Goal: Transaction & Acquisition: Purchase product/service

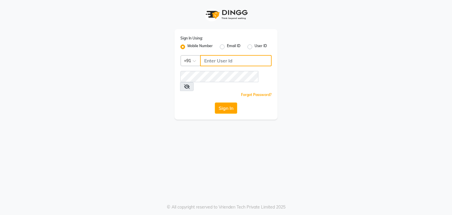
type input "7087801766"
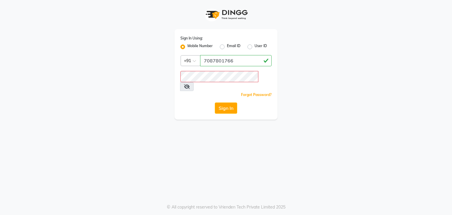
click at [190, 84] on icon at bounding box center [187, 86] width 6 height 5
click at [181, 123] on div "Sign In Using: Mobile Number Email ID User ID Country Code × +91 7087801766 Rem…" at bounding box center [226, 107] width 452 height 215
click at [227, 103] on button "Sign In" at bounding box center [226, 107] width 22 height 11
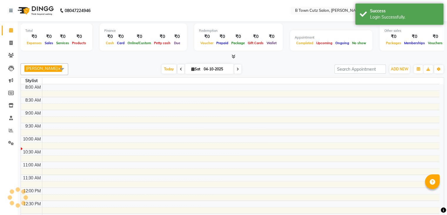
select select "en"
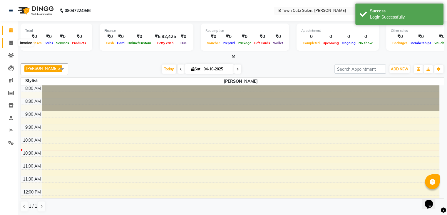
click at [9, 44] on span at bounding box center [11, 43] width 10 height 7
select select "service"
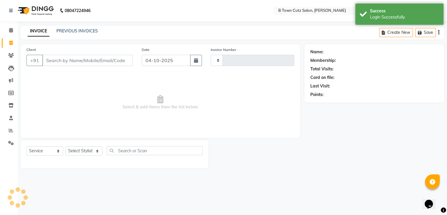
type input "0609"
select select "4658"
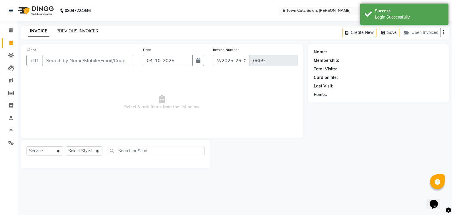
click at [61, 29] on link "PREVIOUS INVOICES" at bounding box center [76, 30] width 41 height 5
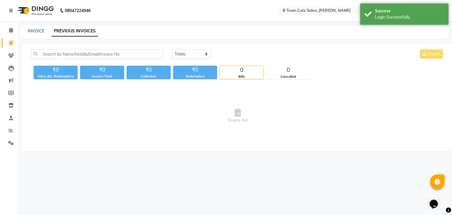
click at [60, 33] on link "PREVIOUS INVOICES" at bounding box center [74, 31] width 46 height 11
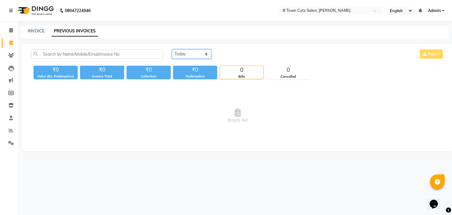
click at [199, 56] on select "[DATE] [DATE] Custom Range" at bounding box center [191, 53] width 39 height 9
select select "yesterday"
click at [172, 49] on select "[DATE] [DATE] Custom Range" at bounding box center [191, 53] width 39 height 9
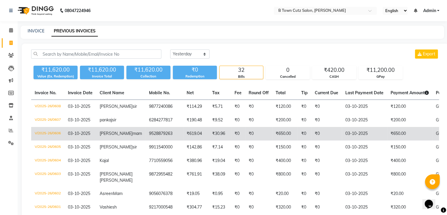
click at [158, 134] on td "9528879263" at bounding box center [165, 134] width 38 height 14
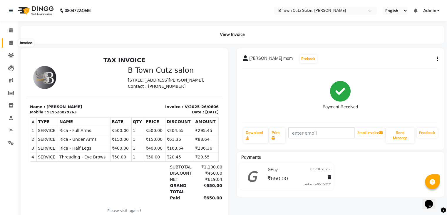
click at [9, 42] on icon at bounding box center [10, 43] width 3 height 4
select select "service"
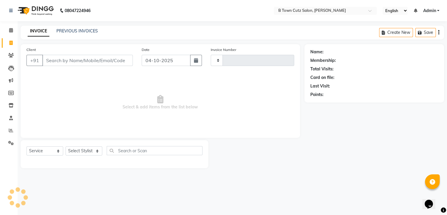
type input "0609"
select select "4658"
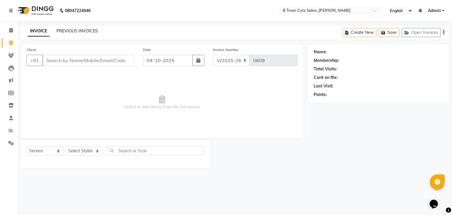
click at [64, 33] on link "PREVIOUS INVOICES" at bounding box center [76, 30] width 41 height 5
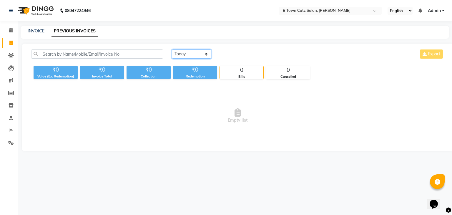
click at [173, 53] on select "[DATE] [DATE] Custom Range" at bounding box center [191, 53] width 39 height 9
select select "yesterday"
click at [172, 49] on select "[DATE] [DATE] Custom Range" at bounding box center [191, 53] width 39 height 9
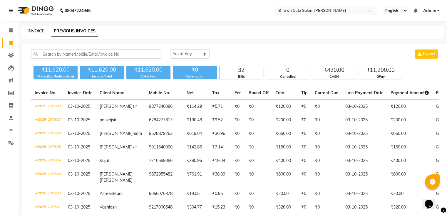
click at [41, 32] on link "INVOICE" at bounding box center [36, 30] width 17 height 5
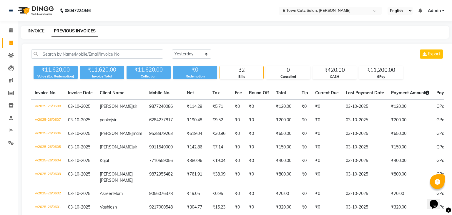
select select "4658"
select select "service"
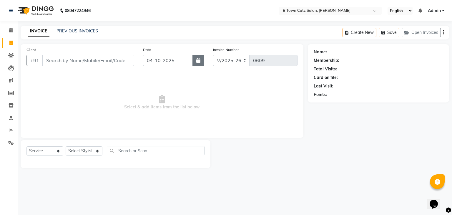
click at [196, 60] on icon "button" at bounding box center [198, 60] width 4 height 5
select select "10"
select select "2025"
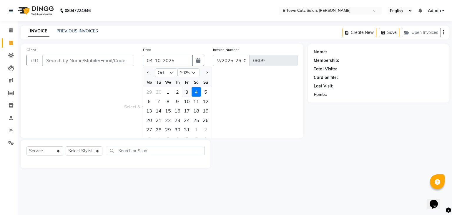
click at [185, 94] on div "3" at bounding box center [186, 91] width 9 height 9
type input "03-10-2025"
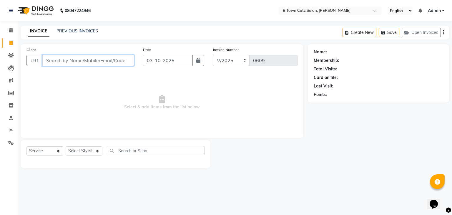
click at [105, 63] on input "Client" at bounding box center [88, 60] width 92 height 11
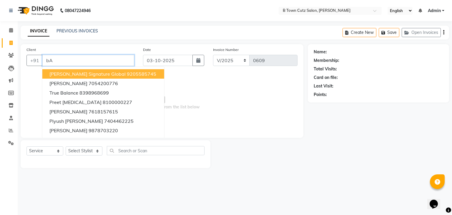
type input "b"
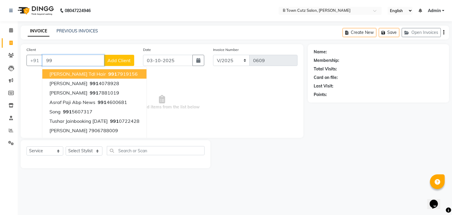
type input "9"
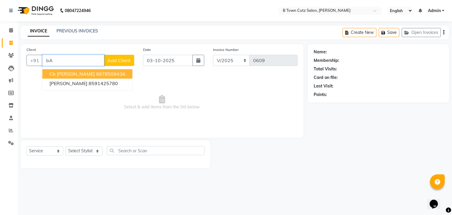
type input "b"
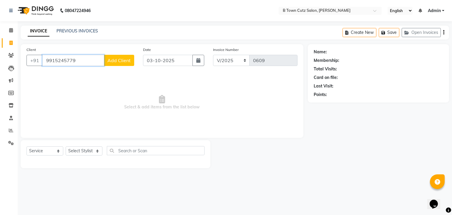
type input "9915245779"
click at [121, 60] on span "Add Client" at bounding box center [118, 60] width 23 height 6
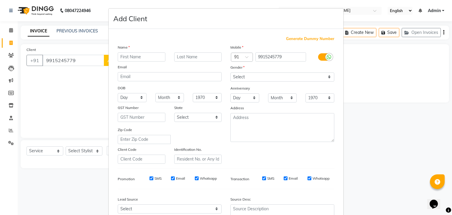
click at [140, 54] on input "text" at bounding box center [142, 56] width 48 height 9
type input "b"
type input "[PERSON_NAME]"
click at [178, 57] on input "text" at bounding box center [198, 56] width 48 height 9
type input "kaur"
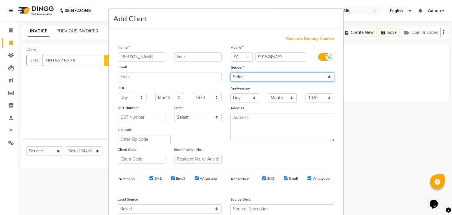
click at [232, 76] on select "Select [DEMOGRAPHIC_DATA] [DEMOGRAPHIC_DATA] Other Prefer Not To Say" at bounding box center [282, 76] width 104 height 9
select select "[DEMOGRAPHIC_DATA]"
click at [230, 73] on select "Select [DEMOGRAPHIC_DATA] [DEMOGRAPHIC_DATA] Other Prefer Not To Say" at bounding box center [282, 76] width 104 height 9
drag, startPoint x: 102, startPoint y: 92, endPoint x: 96, endPoint y: 84, distance: 9.7
click at [99, 88] on ngb-modal-window "Add Client Generate Dummy Number Name [PERSON_NAME] Email DOB Day 01 02 03 04 0…" at bounding box center [226, 107] width 452 height 215
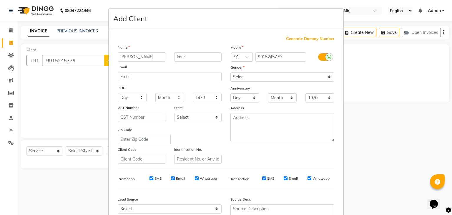
drag, startPoint x: 82, startPoint y: 83, endPoint x: 72, endPoint y: 85, distance: 10.3
click at [72, 85] on ngb-modal-window "Add Client Generate Dummy Number Name [PERSON_NAME] Email DOB Day 01 02 03 04 0…" at bounding box center [226, 107] width 452 height 215
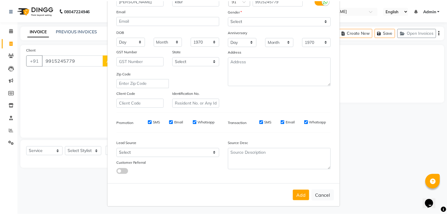
scroll to position [60, 0]
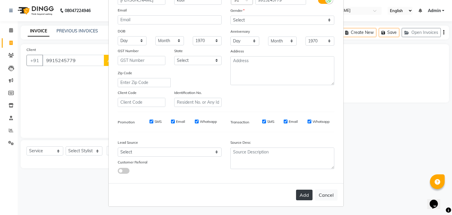
click at [300, 198] on button "Add" at bounding box center [304, 194] width 16 height 11
select select
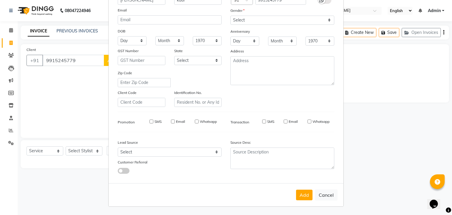
select select
checkbox input "false"
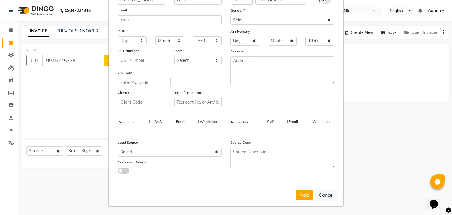
checkbox input "false"
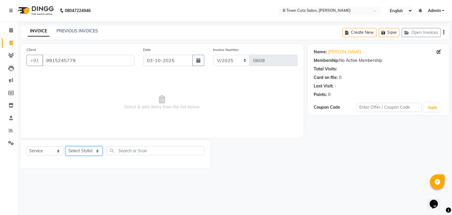
click at [94, 153] on select "Select Stylist Deepak [PERSON_NAME] [PERSON_NAME] [PERSON_NAME] [PERSON_NAME] S…" at bounding box center [84, 150] width 37 height 9
select select "27244"
click at [66, 146] on select "Select Stylist Deepak [PERSON_NAME] [PERSON_NAME] [PERSON_NAME] [PERSON_NAME] S…" at bounding box center [84, 150] width 37 height 9
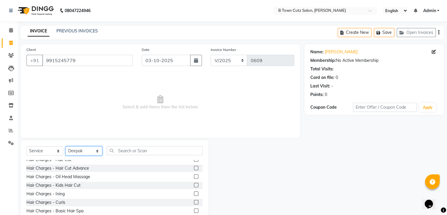
scroll to position [59, 0]
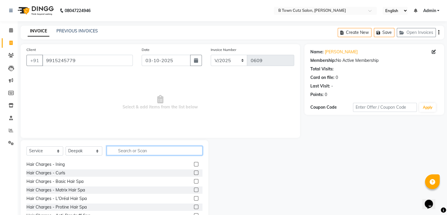
click at [145, 153] on input "text" at bounding box center [155, 150] width 96 height 9
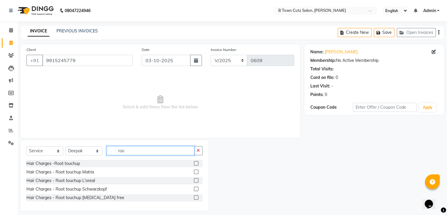
type input "roo"
click at [195, 191] on label at bounding box center [196, 188] width 4 height 4
click at [195, 191] on input "checkbox" at bounding box center [196, 189] width 4 height 4
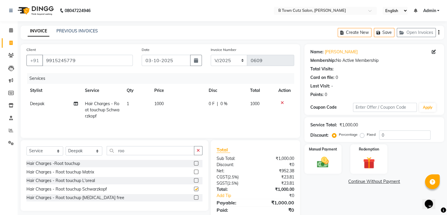
checkbox input "false"
click at [180, 151] on input "roo" at bounding box center [151, 150] width 88 height 9
type input "r"
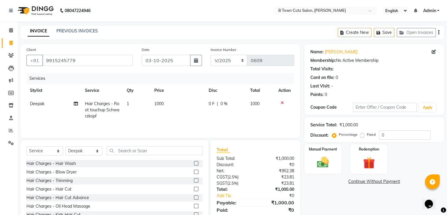
click at [194, 163] on label at bounding box center [196, 163] width 4 height 4
click at [194, 163] on input "checkbox" at bounding box center [196, 163] width 4 height 4
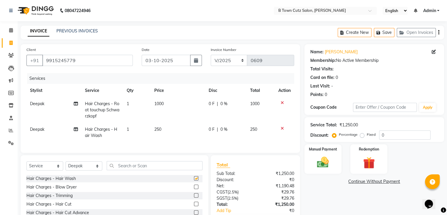
checkbox input "false"
click at [367, 135] on label "Fixed" at bounding box center [371, 134] width 9 height 5
click at [362, 135] on input "Fixed" at bounding box center [364, 134] width 4 height 4
radio input "true"
click at [397, 130] on input "0" at bounding box center [404, 134] width 51 height 9
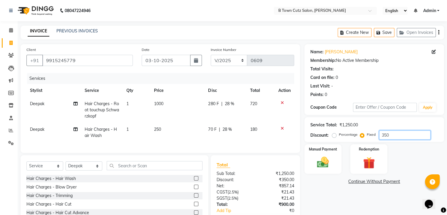
type input "350"
click at [409, 160] on div "Manual Payment Redemption" at bounding box center [374, 158] width 149 height 29
click at [163, 129] on td "250" at bounding box center [178, 132] width 54 height 19
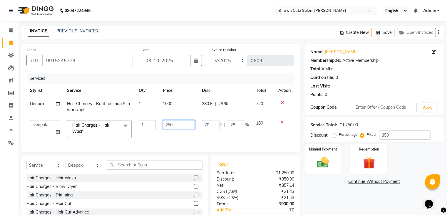
click at [178, 125] on input "250" at bounding box center [179, 124] width 32 height 9
click at [282, 122] on tbody "Deepak Hair Charges - Root touchup Schwarzkopf 1 1000 280 F | 28 % 720 Deepak […" at bounding box center [160, 119] width 268 height 44
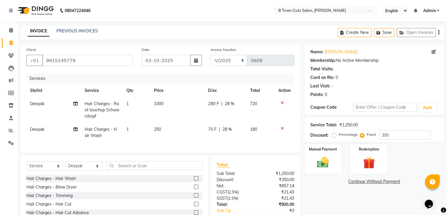
click at [282, 127] on icon at bounding box center [282, 128] width 3 height 4
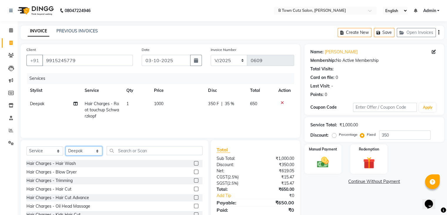
click at [97, 150] on select "Select Stylist Deepak [PERSON_NAME] [PERSON_NAME] [PERSON_NAME] [PERSON_NAME] S…" at bounding box center [84, 150] width 37 height 9
select select "57972"
click at [66, 147] on select "Select Stylist Deepak [PERSON_NAME] [PERSON_NAME] [PERSON_NAME] [PERSON_NAME] S…" at bounding box center [84, 150] width 37 height 9
click at [194, 162] on label at bounding box center [196, 163] width 4 height 4
click at [194, 162] on input "checkbox" at bounding box center [196, 163] width 4 height 4
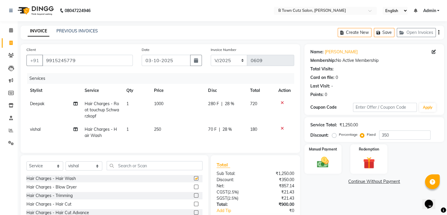
checkbox input "false"
click at [166, 129] on td "250" at bounding box center [178, 132] width 54 height 19
select select "57972"
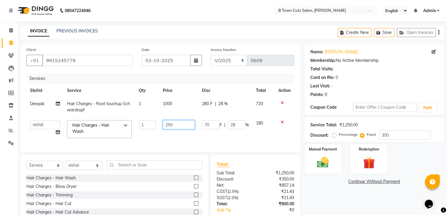
click at [176, 125] on input "250" at bounding box center [179, 124] width 32 height 9
type input "2"
type input "100"
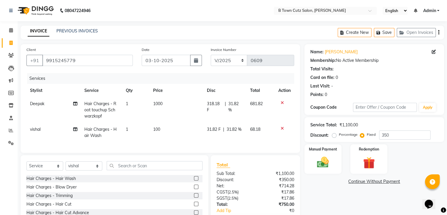
drag, startPoint x: 309, startPoint y: 190, endPoint x: 306, endPoint y: 185, distance: 6.0
click at [312, 191] on div "Name: [PERSON_NAME] Membership: No Active Membership Total Visits: Card on file…" at bounding box center [377, 143] width 144 height 198
click at [395, 137] on input "350" at bounding box center [404, 134] width 51 height 9
click at [80, 60] on input "9915245779" at bounding box center [87, 60] width 91 height 11
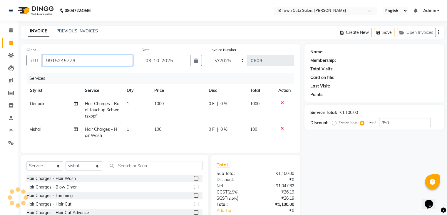
type input "9915245779."
radio input "true"
type input "0"
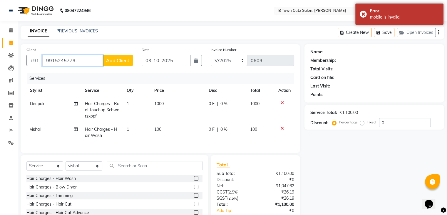
click at [84, 60] on input "9915245779." at bounding box center [72, 60] width 61 height 11
click at [76, 60] on input "9915245779." at bounding box center [72, 60] width 61 height 11
drag, startPoint x: 76, startPoint y: 60, endPoint x: 45, endPoint y: 56, distance: 32.1
click at [45, 56] on input "9915245779." at bounding box center [72, 60] width 61 height 11
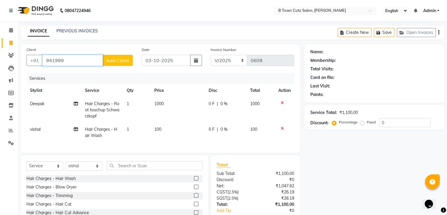
type input "941999"
click at [12, 26] on link "Calendar" at bounding box center [9, 31] width 14 height 10
click at [81, 56] on input "941999" at bounding box center [72, 60] width 61 height 11
drag, startPoint x: 81, startPoint y: 56, endPoint x: 37, endPoint y: 50, distance: 43.6
click at [43, 62] on input "941999" at bounding box center [72, 60] width 61 height 11
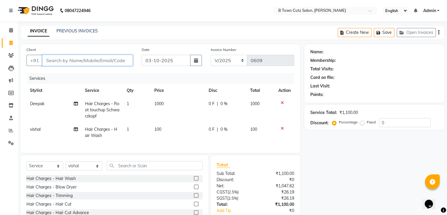
click at [111, 59] on input "Client" at bounding box center [87, 60] width 91 height 11
drag, startPoint x: 106, startPoint y: 59, endPoint x: 94, endPoint y: 60, distance: 11.8
click at [94, 60] on input "Client" at bounding box center [87, 60] width 91 height 11
click at [93, 60] on input "Client" at bounding box center [87, 60] width 91 height 11
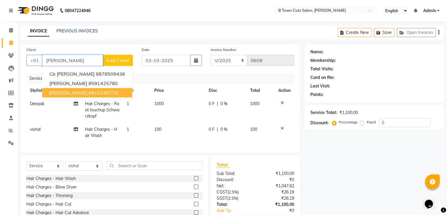
click at [60, 95] on span "[PERSON_NAME]" at bounding box center [68, 93] width 38 height 6
type input "9915245779"
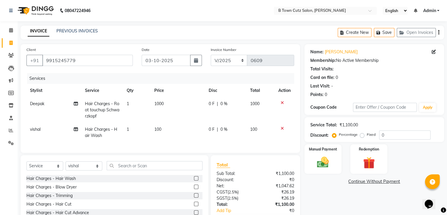
click at [367, 135] on label "Fixed" at bounding box center [371, 134] width 9 height 5
click at [364, 135] on input "Fixed" at bounding box center [364, 134] width 4 height 4
radio input "true"
click at [391, 130] on div "Service Total: ₹1,100.00 Discount: Percentage Fixed 0" at bounding box center [375, 129] width 128 height 20
click at [389, 133] on input "0" at bounding box center [404, 134] width 51 height 9
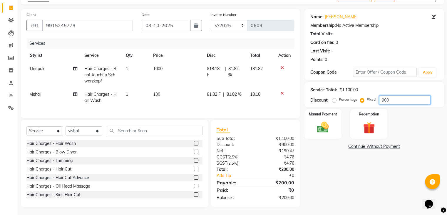
scroll to position [41, 0]
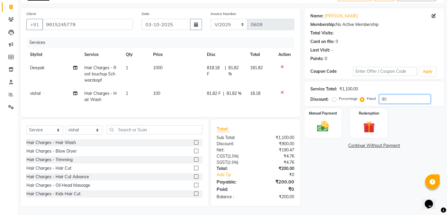
type input "9"
type input "200"
click at [319, 124] on img at bounding box center [323, 126] width 20 height 14
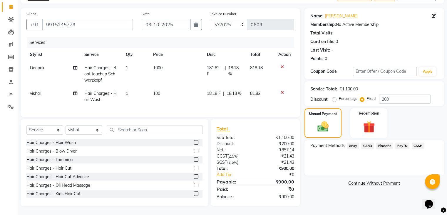
click at [351, 144] on span "GPay" at bounding box center [353, 145] width 12 height 7
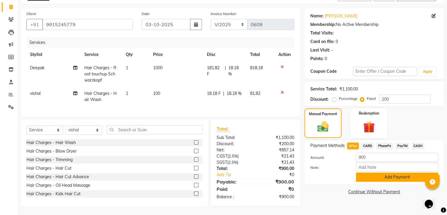
click at [363, 176] on button "Add Payment" at bounding box center [397, 176] width 82 height 9
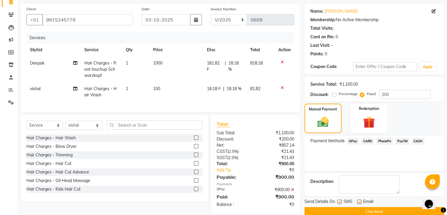
click at [362, 209] on button "Checkout" at bounding box center [375, 211] width 140 height 9
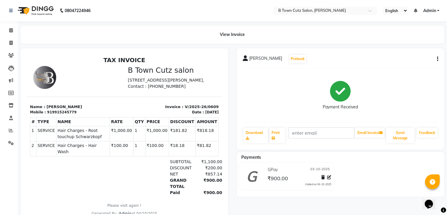
select select "service"
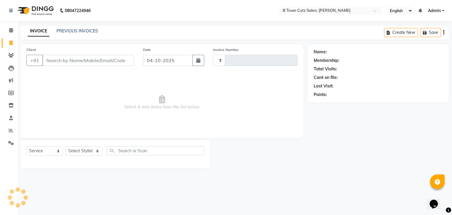
type input "0610"
select select "4658"
click at [55, 61] on input "Client" at bounding box center [88, 60] width 92 height 11
click at [56, 58] on input "Client" at bounding box center [88, 60] width 92 height 11
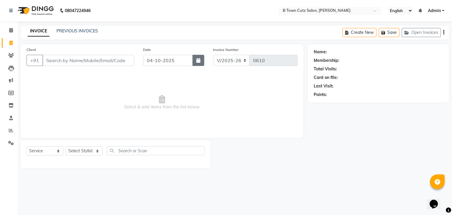
click at [199, 61] on icon "button" at bounding box center [198, 60] width 4 height 5
select select "10"
select select "2025"
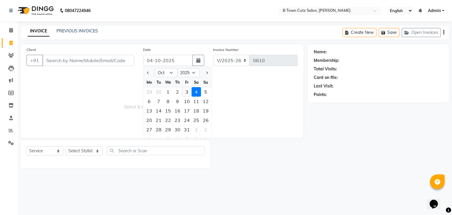
click at [185, 90] on div "3" at bounding box center [186, 91] width 9 height 9
type input "03-10-2025"
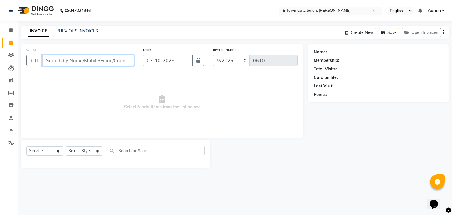
click at [93, 57] on input "Client" at bounding box center [88, 60] width 92 height 11
type input "9216000113"
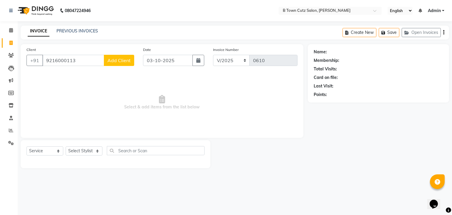
click at [125, 63] on span "Add Client" at bounding box center [118, 60] width 23 height 6
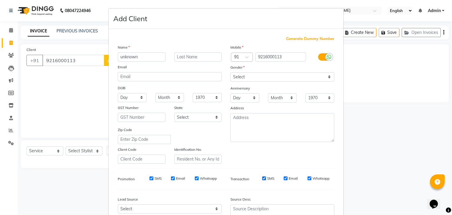
type input "unknown"
click at [234, 80] on select "Select [DEMOGRAPHIC_DATA] [DEMOGRAPHIC_DATA] Other Prefer Not To Say" at bounding box center [282, 76] width 104 height 9
select select "[DEMOGRAPHIC_DATA]"
click at [230, 73] on select "Select [DEMOGRAPHIC_DATA] [DEMOGRAPHIC_DATA] Other Prefer Not To Say" at bounding box center [282, 76] width 104 height 9
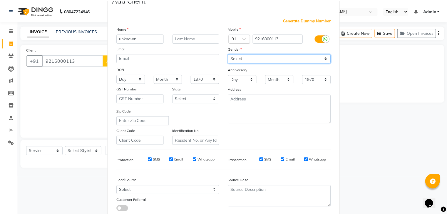
scroll to position [60, 0]
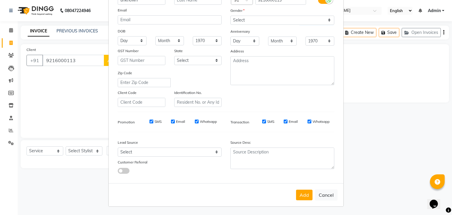
click at [302, 194] on button "Add" at bounding box center [304, 194] width 16 height 11
select select
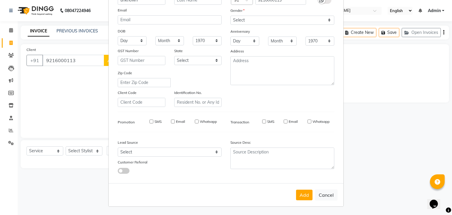
select select
checkbox input "false"
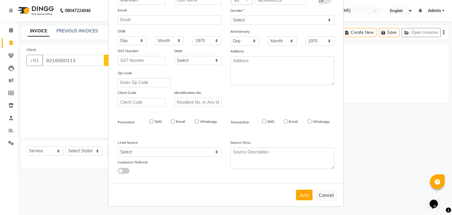
checkbox input "false"
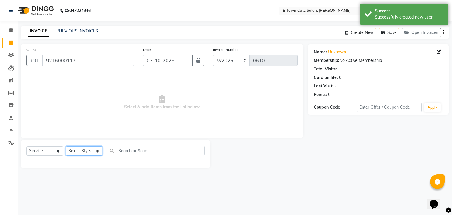
click at [100, 149] on select "Select Stylist Deepak [PERSON_NAME] [PERSON_NAME] [PERSON_NAME] [PERSON_NAME] S…" at bounding box center [84, 150] width 37 height 9
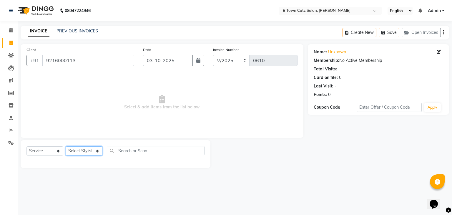
select select "93449"
click at [66, 146] on select "Select Stylist Deepak [PERSON_NAME] [PERSON_NAME] [PERSON_NAME] [PERSON_NAME] S…" at bounding box center [84, 150] width 37 height 9
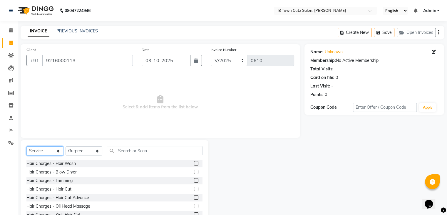
click at [46, 151] on select "Select Service Product Membership Package Voucher Prepaid Gift Card" at bounding box center [44, 150] width 37 height 9
click at [129, 149] on input "text" at bounding box center [155, 150] width 96 height 9
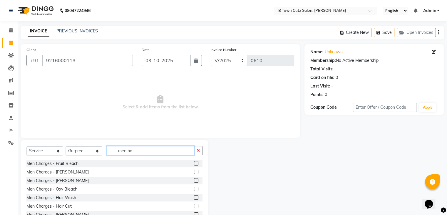
type input "men ha"
click at [194, 206] on label at bounding box center [196, 206] width 4 height 4
click at [194, 206] on input "checkbox" at bounding box center [196, 206] width 4 height 4
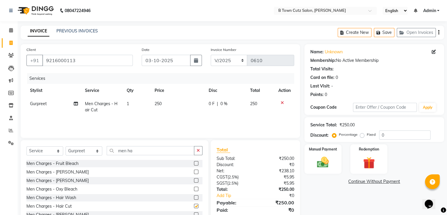
checkbox input "false"
click at [194, 214] on label at bounding box center [196, 214] width 4 height 4
click at [194, 214] on input "checkbox" at bounding box center [196, 215] width 4 height 4
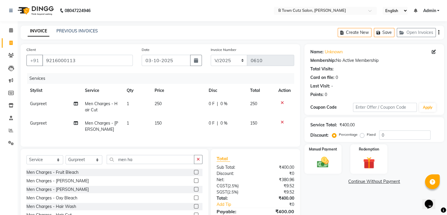
checkbox input "false"
click at [367, 136] on label "Fixed" at bounding box center [371, 134] width 9 height 5
click at [363, 136] on input "Fixed" at bounding box center [364, 134] width 4 height 4
radio input "true"
click at [390, 135] on input "0" at bounding box center [404, 134] width 51 height 9
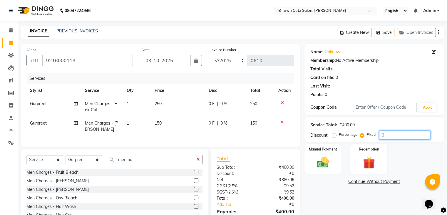
click at [393, 135] on input "0" at bounding box center [404, 134] width 51 height 9
type input "80"
click at [317, 153] on div "Manual Payment" at bounding box center [323, 159] width 39 height 30
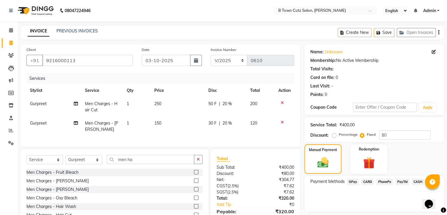
click at [420, 181] on span "CASH" at bounding box center [418, 181] width 13 height 7
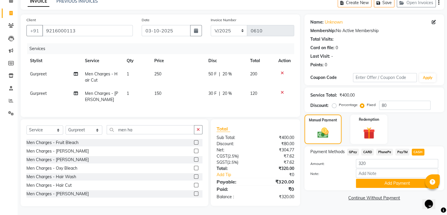
scroll to position [34, 0]
click at [410, 179] on button "Add Payment" at bounding box center [397, 183] width 82 height 9
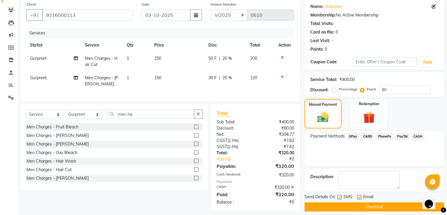
scroll to position [55, 0]
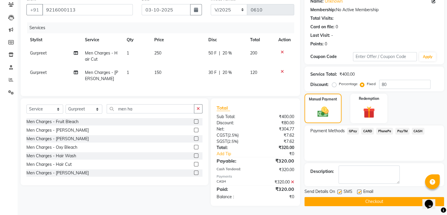
click at [347, 197] on button "Checkout" at bounding box center [375, 201] width 140 height 9
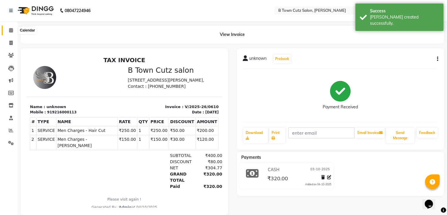
click at [11, 28] on icon at bounding box center [11, 30] width 4 height 4
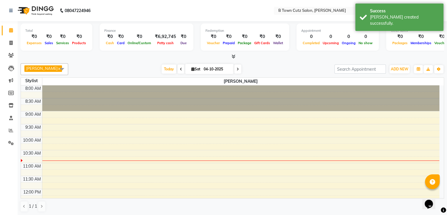
click at [17, 40] on li "Invoice" at bounding box center [9, 43] width 18 height 13
click at [9, 44] on icon at bounding box center [10, 43] width 3 height 4
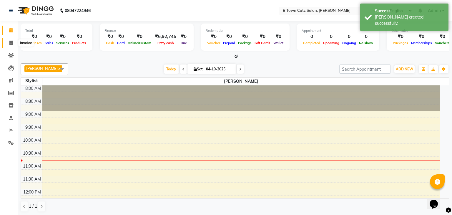
select select "4658"
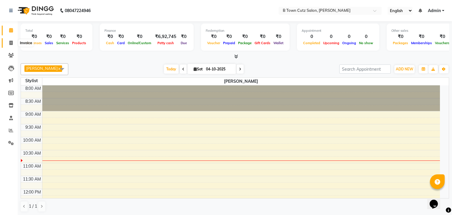
select select "service"
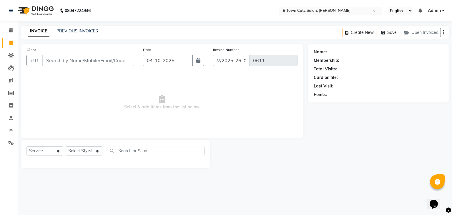
click at [66, 61] on input "Client" at bounding box center [88, 60] width 92 height 11
drag, startPoint x: 166, startPoint y: 61, endPoint x: 150, endPoint y: 61, distance: 16.5
click at [166, 61] on input "04-10-2025" at bounding box center [168, 60] width 50 height 11
select select "10"
select select "2025"
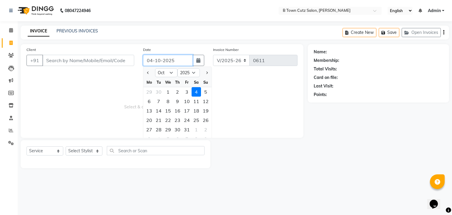
click at [152, 61] on input "04-10-2025" at bounding box center [168, 60] width 50 height 11
click at [187, 90] on div "3" at bounding box center [186, 91] width 9 height 9
type input "03-10-2025"
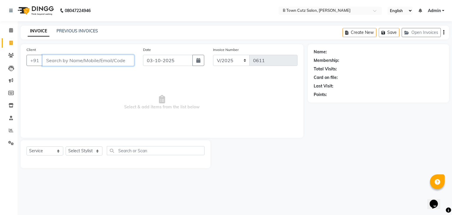
click at [119, 57] on input "Client" at bounding box center [88, 60] width 92 height 11
type input "unkown"
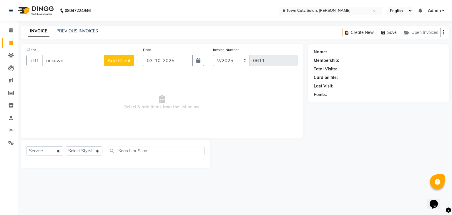
click at [121, 59] on span "Add Client" at bounding box center [118, 60] width 23 height 6
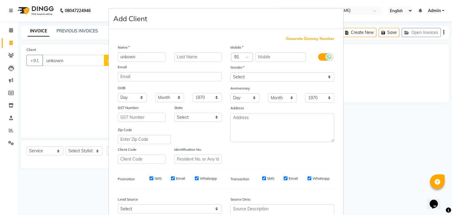
click at [322, 38] on span "Generate Dummy Number" at bounding box center [310, 39] width 48 height 6
type input "1194600000002"
checkbox input "false"
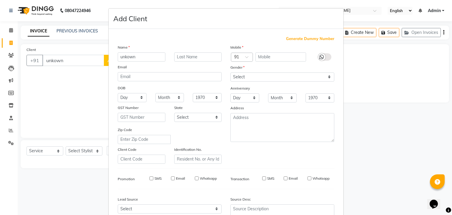
checkbox input "false"
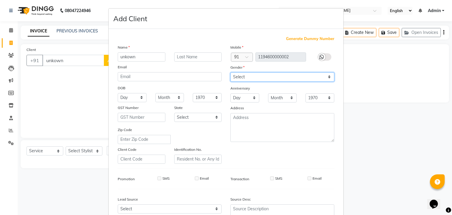
click at [246, 77] on select "Select [DEMOGRAPHIC_DATA] [DEMOGRAPHIC_DATA] Other Prefer Not To Say" at bounding box center [282, 76] width 104 height 9
select select "[DEMOGRAPHIC_DATA]"
click at [230, 73] on select "Select [DEMOGRAPHIC_DATA] [DEMOGRAPHIC_DATA] Other Prefer Not To Say" at bounding box center [282, 76] width 104 height 9
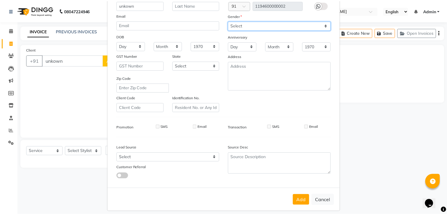
scroll to position [60, 0]
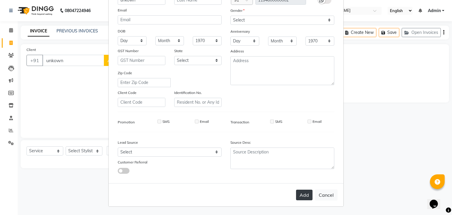
click at [298, 192] on button "Add" at bounding box center [304, 194] width 16 height 11
type input "1194600000002"
select select
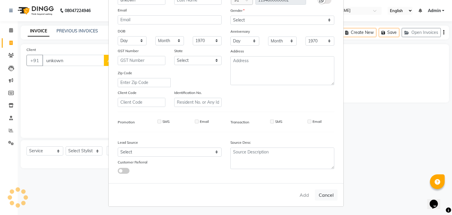
select select
checkbox input "false"
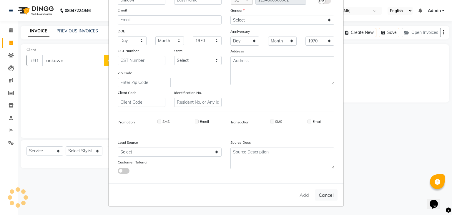
checkbox input "false"
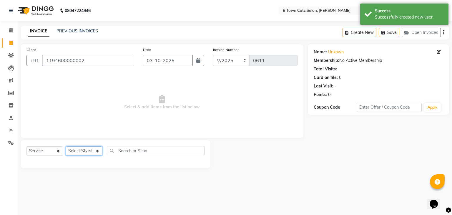
click at [94, 146] on select "Select Stylist Deepak [PERSON_NAME] [PERSON_NAME] [PERSON_NAME] [PERSON_NAME] S…" at bounding box center [84, 150] width 37 height 9
select select "93448"
click at [66, 146] on select "Select Stylist Deepak [PERSON_NAME] [PERSON_NAME] [PERSON_NAME] [PERSON_NAME] S…" at bounding box center [84, 150] width 37 height 9
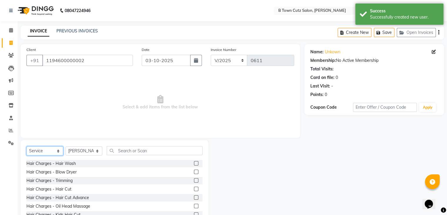
click at [59, 152] on select "Select Service Product Membership Package Voucher Prepaid Gift Card" at bounding box center [44, 150] width 37 height 9
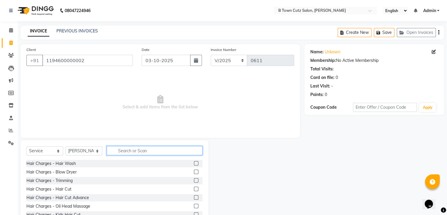
click at [141, 150] on input "text" at bounding box center [155, 150] width 96 height 9
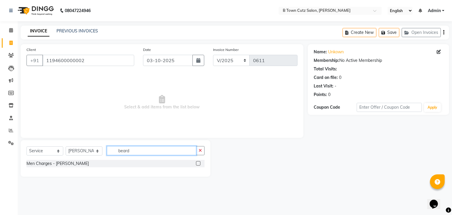
type input "beard"
click at [199, 163] on label at bounding box center [198, 163] width 4 height 4
click at [199, 163] on input "checkbox" at bounding box center [198, 163] width 4 height 4
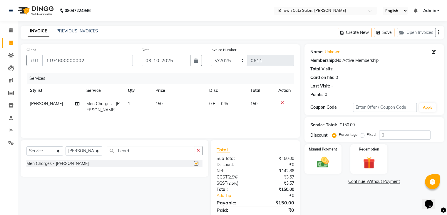
checkbox input "false"
click at [389, 133] on input "0" at bounding box center [404, 134] width 51 height 9
click at [367, 134] on label "Fixed" at bounding box center [371, 134] width 9 height 5
click at [364, 134] on input "Fixed" at bounding box center [364, 134] width 4 height 4
radio input "true"
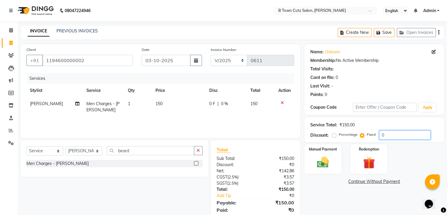
click at [389, 134] on input "0" at bounding box center [404, 134] width 51 height 9
type input "30"
click at [327, 154] on div "Manual Payment" at bounding box center [323, 159] width 39 height 30
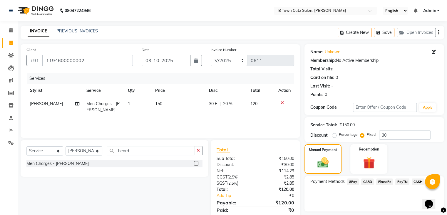
click at [351, 180] on span "GPay" at bounding box center [353, 181] width 12 height 7
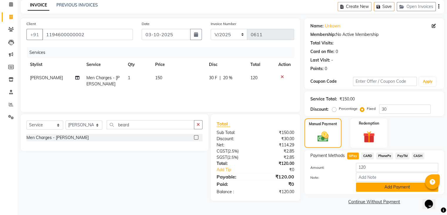
click at [366, 187] on button "Add Payment" at bounding box center [397, 186] width 82 height 9
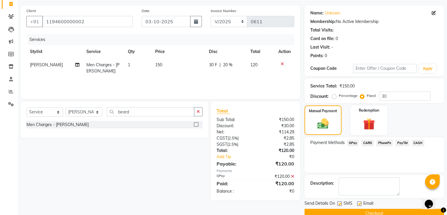
scroll to position [50, 0]
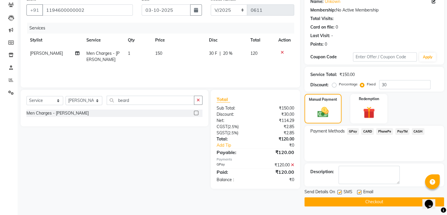
click at [369, 203] on button "Checkout" at bounding box center [375, 201] width 140 height 9
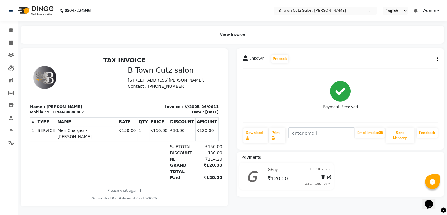
select select "service"
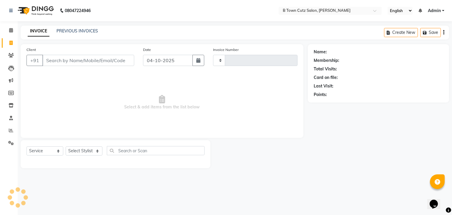
type input "0612"
select select "4658"
click at [56, 60] on input "Client" at bounding box center [88, 60] width 92 height 11
click at [49, 60] on input "Client" at bounding box center [88, 60] width 92 height 11
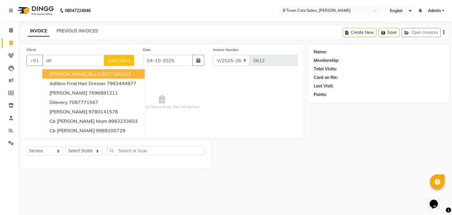
type input "dil"
click at [121, 59] on span "Add Client" at bounding box center [118, 60] width 23 height 6
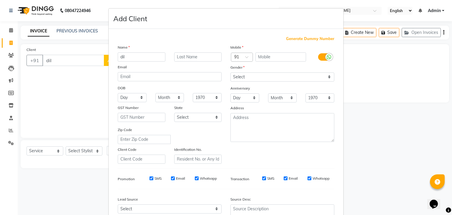
click at [290, 40] on span "Generate Dummy Number" at bounding box center [310, 39] width 48 height 6
type input "1194600000003"
checkbox input "false"
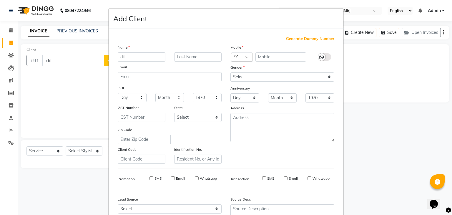
checkbox input "false"
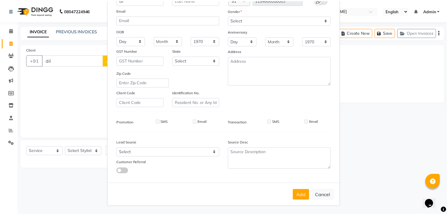
scroll to position [60, 0]
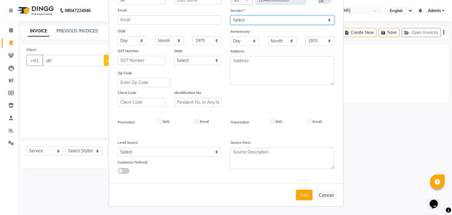
click at [295, 18] on select "Select [DEMOGRAPHIC_DATA] [DEMOGRAPHIC_DATA] Other Prefer Not To Say" at bounding box center [282, 20] width 104 height 9
select select "[DEMOGRAPHIC_DATA]"
click at [230, 16] on select "Select [DEMOGRAPHIC_DATA] [DEMOGRAPHIC_DATA] Other Prefer Not To Say" at bounding box center [282, 20] width 104 height 9
click at [297, 195] on button "Add" at bounding box center [304, 194] width 16 height 11
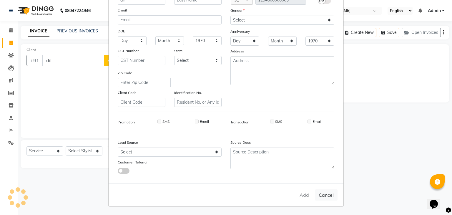
type input "1194600000003"
select select
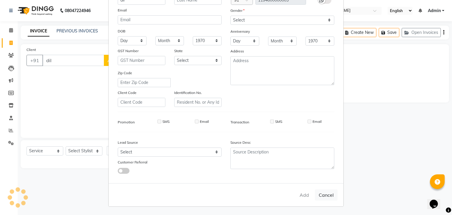
select select
checkbox input "false"
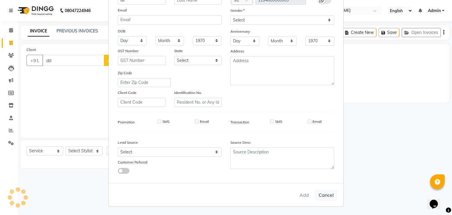
checkbox input "false"
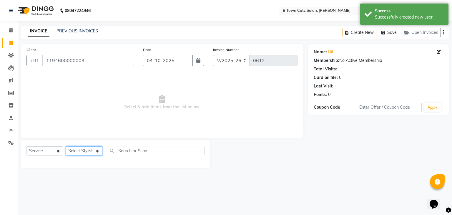
click at [94, 149] on select "Select Stylist Deepak [PERSON_NAME] [PERSON_NAME] [PERSON_NAME] [PERSON_NAME] S…" at bounding box center [84, 150] width 37 height 9
select select "93449"
click at [66, 146] on select "Select Stylist Deepak [PERSON_NAME] [PERSON_NAME] [PERSON_NAME] [PERSON_NAME] S…" at bounding box center [84, 150] width 37 height 9
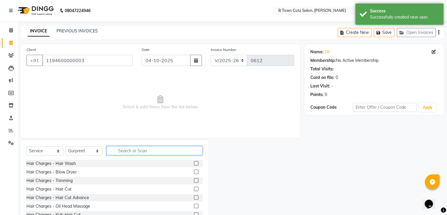
click at [120, 147] on input "text" at bounding box center [155, 150] width 96 height 9
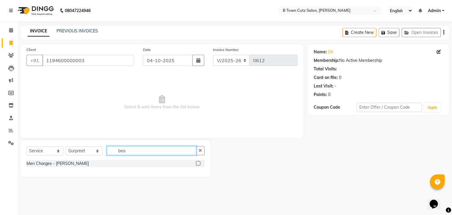
type input "bea"
click at [199, 162] on label at bounding box center [198, 163] width 4 height 4
click at [199, 162] on input "checkbox" at bounding box center [198, 163] width 4 height 4
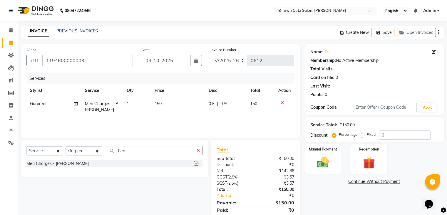
checkbox input "false"
drag, startPoint x: 164, startPoint y: 144, endPoint x: 157, endPoint y: 145, distance: 7.4
click at [163, 144] on div "Select Service Product Membership Package Voucher Prepaid Gift Card Select Styl…" at bounding box center [115, 158] width 188 height 36
drag, startPoint x: 146, startPoint y: 151, endPoint x: 134, endPoint y: 150, distance: 12.1
click at [134, 150] on input "bea" at bounding box center [151, 150] width 88 height 9
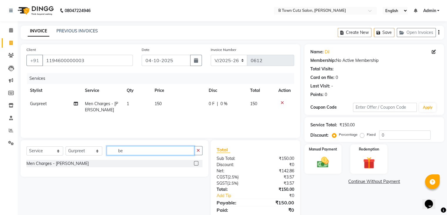
type input "b"
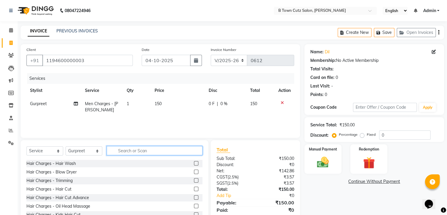
type input "t"
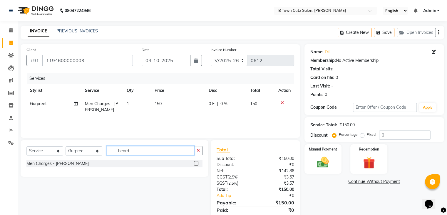
type input "beard"
click at [197, 163] on label at bounding box center [196, 163] width 4 height 4
click at [197, 163] on input "checkbox" at bounding box center [196, 163] width 4 height 4
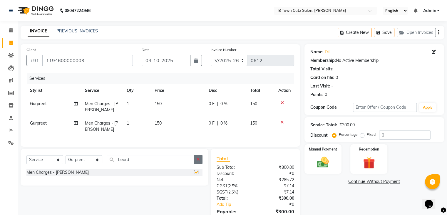
checkbox input "false"
click at [202, 163] on button "button" at bounding box center [198, 159] width 9 height 9
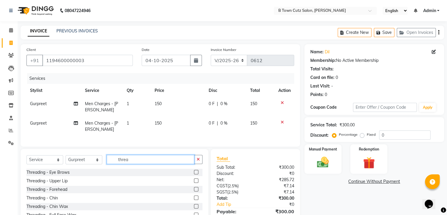
type input "threa"
click at [194, 174] on label at bounding box center [196, 172] width 4 height 4
click at [194, 174] on input "checkbox" at bounding box center [196, 172] width 4 height 4
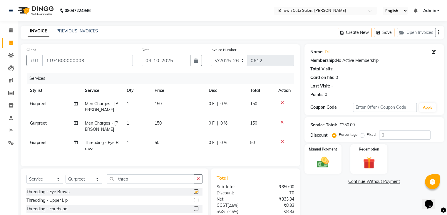
checkbox input "false"
click at [367, 136] on label "Fixed" at bounding box center [371, 134] width 9 height 5
click at [364, 136] on input "Fixed" at bounding box center [364, 134] width 4 height 4
radio input "true"
click at [386, 134] on input "0" at bounding box center [404, 134] width 51 height 9
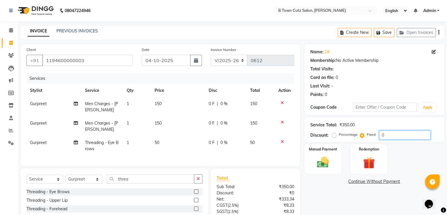
click at [397, 135] on input "0" at bounding box center [404, 134] width 51 height 9
type input "0"
type input "50"
click at [329, 163] on img at bounding box center [323, 162] width 20 height 14
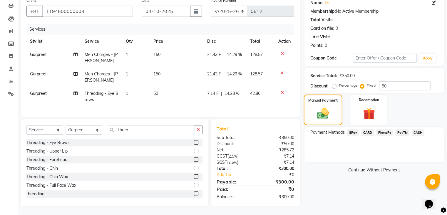
scroll to position [54, 0]
click at [354, 129] on span "GPay" at bounding box center [353, 132] width 12 height 7
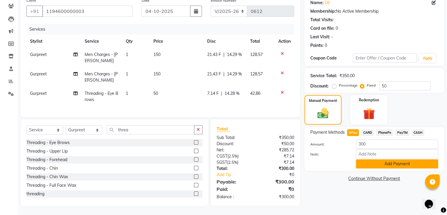
click at [374, 161] on button "Add Payment" at bounding box center [397, 163] width 82 height 9
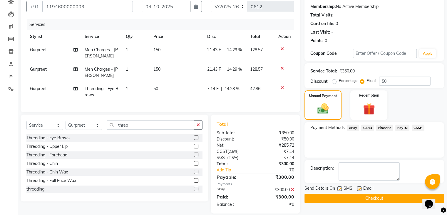
click at [362, 195] on button "Checkout" at bounding box center [375, 198] width 140 height 9
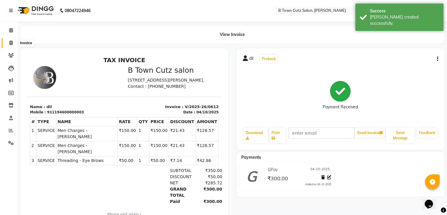
click at [9, 42] on icon at bounding box center [10, 43] width 3 height 4
select select "service"
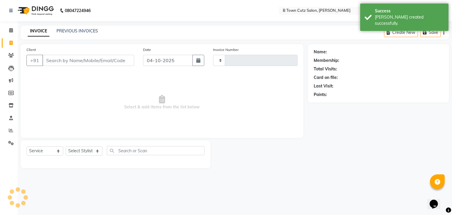
type input "0613"
select select "4658"
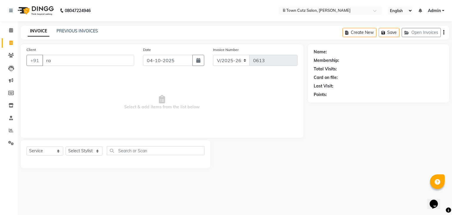
type input "r"
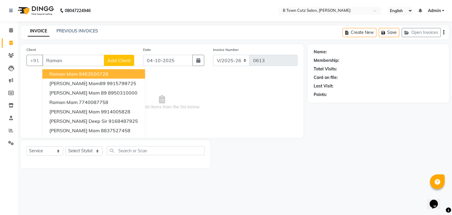
type input "Raman"
click at [117, 58] on span "Add Client" at bounding box center [118, 60] width 23 height 6
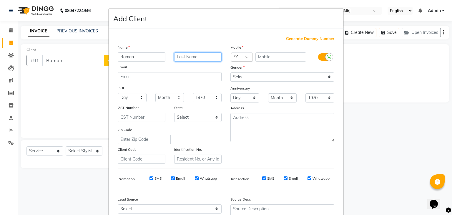
click at [199, 58] on input "text" at bounding box center [198, 56] width 48 height 9
type input "sir"
click at [260, 59] on input "text" at bounding box center [280, 56] width 51 height 9
type input "9416665911"
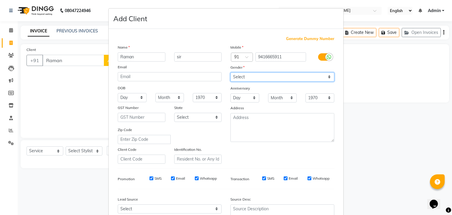
click at [256, 75] on select "Select [DEMOGRAPHIC_DATA] [DEMOGRAPHIC_DATA] Other Prefer Not To Say" at bounding box center [282, 76] width 104 height 9
select select "[DEMOGRAPHIC_DATA]"
click at [230, 73] on select "Select [DEMOGRAPHIC_DATA] [DEMOGRAPHIC_DATA] Other Prefer Not To Say" at bounding box center [282, 76] width 104 height 9
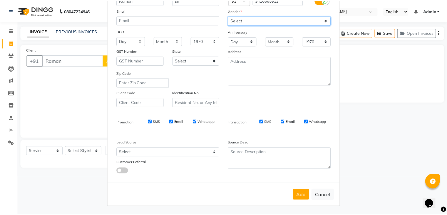
scroll to position [60, 0]
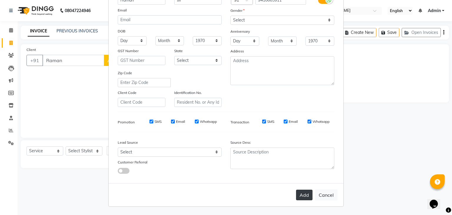
click at [302, 197] on button "Add" at bounding box center [304, 194] width 16 height 11
type input "9416665911"
select select
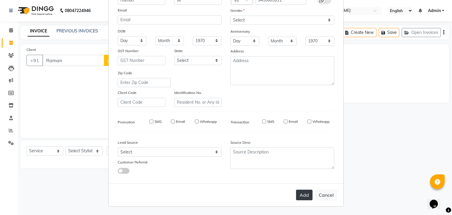
select select
checkbox input "false"
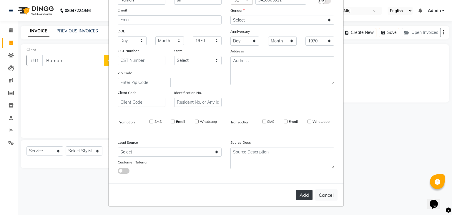
checkbox input "false"
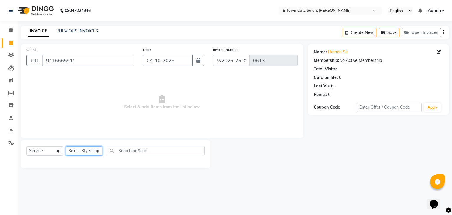
click at [96, 153] on select "Select Stylist Deepak [PERSON_NAME] [PERSON_NAME] [PERSON_NAME] [PERSON_NAME] S…" at bounding box center [84, 150] width 37 height 9
select select "93449"
click at [66, 146] on select "Select Stylist Deepak [PERSON_NAME] [PERSON_NAME] [PERSON_NAME] [PERSON_NAME] S…" at bounding box center [84, 150] width 37 height 9
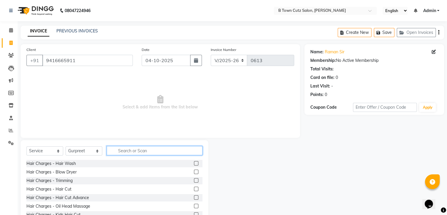
click at [130, 150] on input "text" at bounding box center [155, 150] width 96 height 9
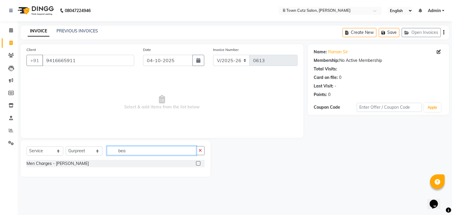
type input "bea"
click at [198, 165] on label at bounding box center [198, 163] width 4 height 4
click at [198, 165] on input "checkbox" at bounding box center [198, 163] width 4 height 4
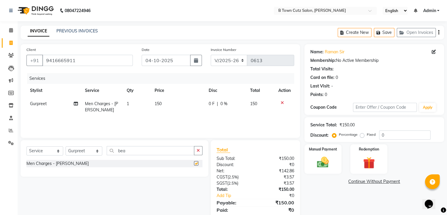
checkbox input "false"
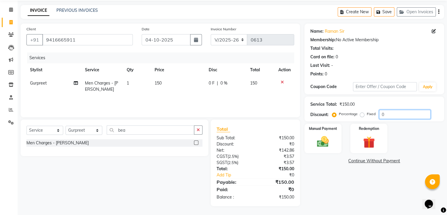
click at [389, 115] on input "0" at bounding box center [404, 114] width 51 height 9
type input "3"
type input "30"
click at [367, 115] on label "Fixed" at bounding box center [371, 113] width 9 height 5
click at [362, 115] on input "Fixed" at bounding box center [364, 114] width 4 height 4
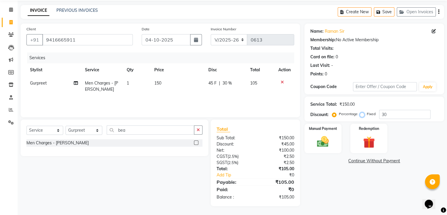
radio input "true"
click at [330, 126] on label "Manual Payment" at bounding box center [323, 128] width 29 height 6
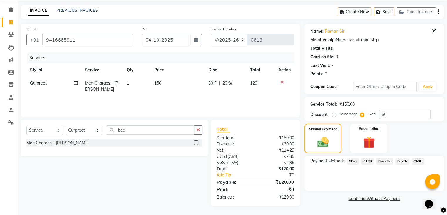
click at [349, 161] on span "GPay" at bounding box center [353, 161] width 12 height 7
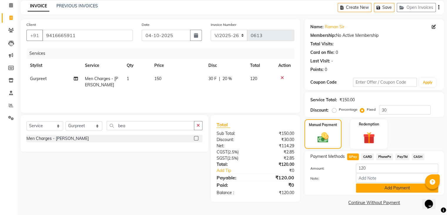
scroll to position [26, 0]
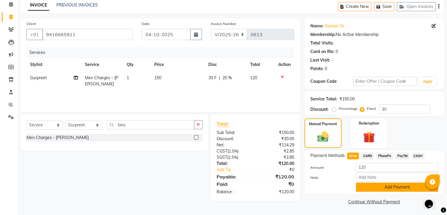
click at [364, 185] on button "Add Payment" at bounding box center [397, 186] width 82 height 9
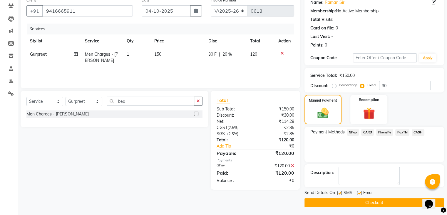
scroll to position [50, 0]
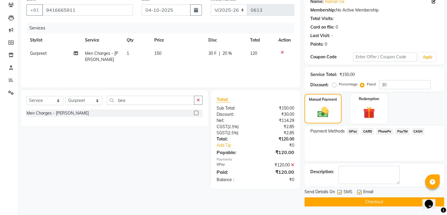
click at [376, 200] on button "Checkout" at bounding box center [375, 201] width 140 height 9
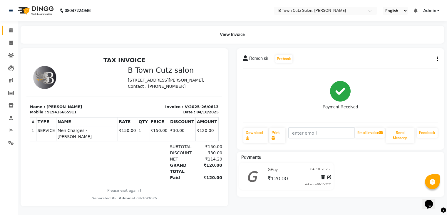
click at [13, 35] on link "Calendar" at bounding box center [9, 31] width 14 height 10
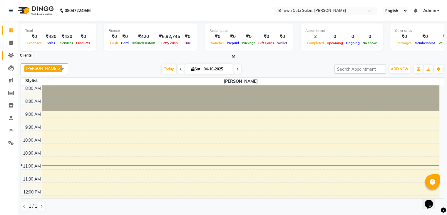
click at [14, 56] on span at bounding box center [11, 55] width 10 height 7
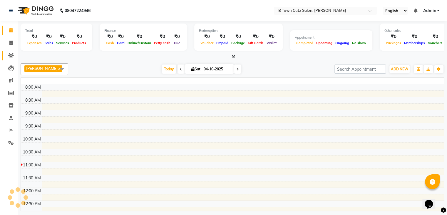
scroll to position [77, 0]
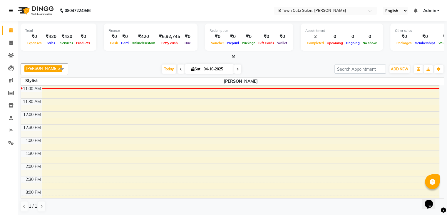
click at [11, 8] on link at bounding box center [12, 10] width 6 height 16
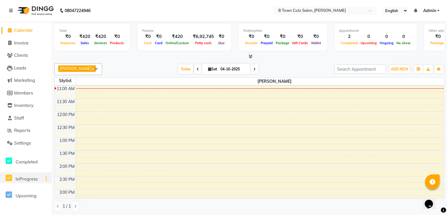
click at [28, 180] on span "InProgress" at bounding box center [27, 179] width 22 height 6
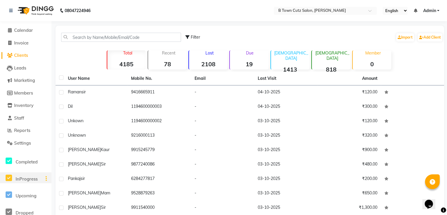
click at [29, 178] on span "InProgress" at bounding box center [27, 179] width 22 height 6
drag, startPoint x: 55, startPoint y: 201, endPoint x: 26, endPoint y: 174, distance: 39.1
click at [44, 199] on app-home "08047224946 Select Location × B Town Cutz Salon, [PERSON_NAME] Nagar English EN…" at bounding box center [223, 127] width 447 height 255
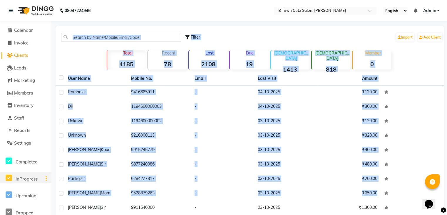
scroll to position [5, 0]
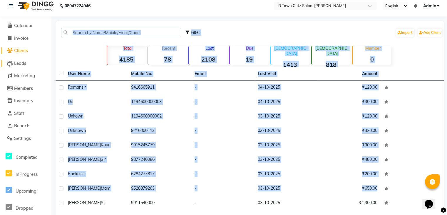
click at [15, 63] on span "Leads" at bounding box center [20, 63] width 12 height 6
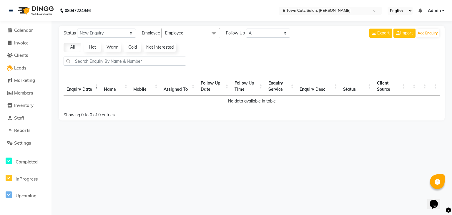
click at [28, 83] on li "Marketing" at bounding box center [25, 80] width 51 height 13
click at [29, 82] on span "Marketing" at bounding box center [24, 80] width 21 height 6
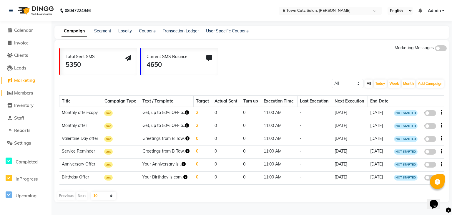
click at [25, 91] on span "Members" at bounding box center [23, 93] width 19 height 6
select select
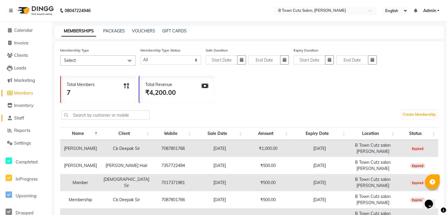
click at [20, 115] on span "Staff" at bounding box center [19, 118] width 10 height 6
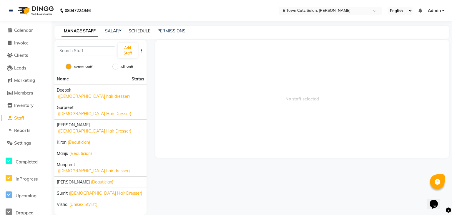
click at [139, 31] on link "SCHEDULE" at bounding box center [140, 30] width 22 height 5
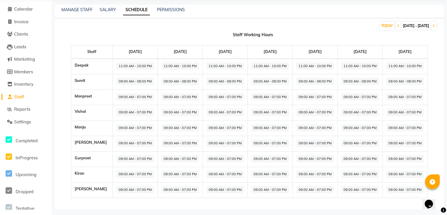
scroll to position [22, 0]
click at [34, 108] on link "Reports" at bounding box center [25, 108] width 49 height 7
